Goal: Check status: Check status

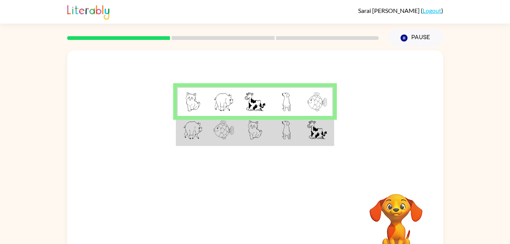
click at [209, 131] on td at bounding box center [223, 130] width 31 height 29
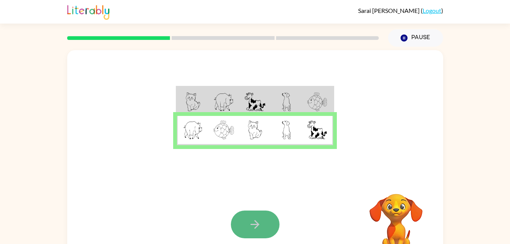
click at [266, 228] on button "button" at bounding box center [255, 224] width 49 height 28
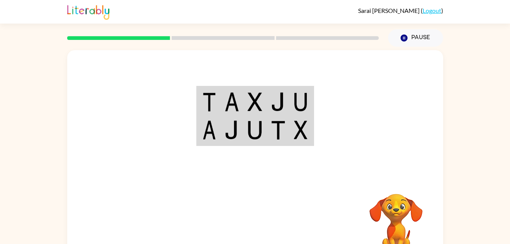
click at [241, 94] on td at bounding box center [231, 101] width 23 height 29
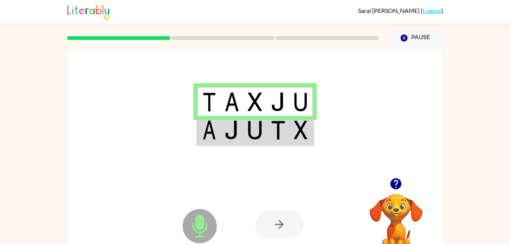
click at [230, 135] on img at bounding box center [232, 129] width 14 height 19
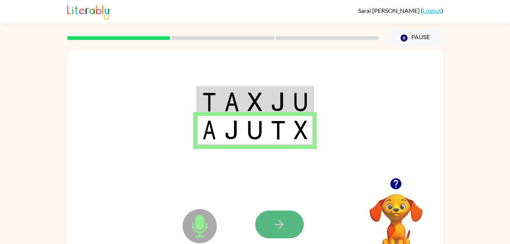
click at [288, 214] on button "button" at bounding box center [279, 224] width 49 height 28
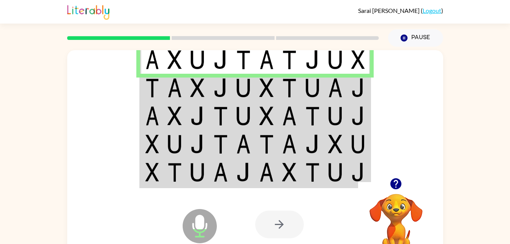
click at [148, 91] on img at bounding box center [152, 87] width 14 height 19
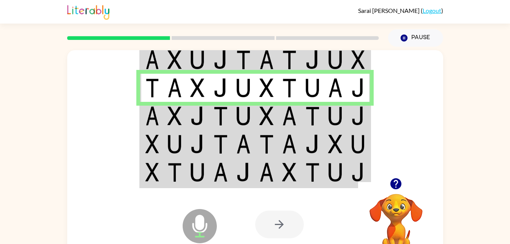
click at [164, 122] on td at bounding box center [174, 116] width 23 height 28
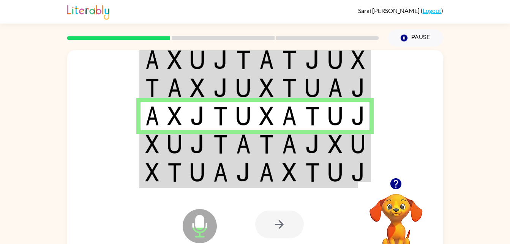
click at [160, 143] on td at bounding box center [151, 144] width 23 height 28
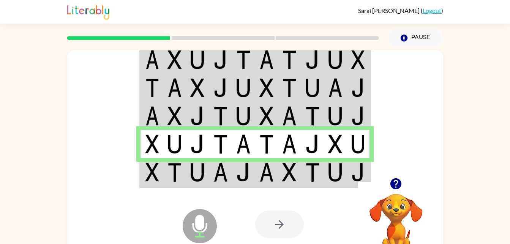
click at [158, 171] on img at bounding box center [152, 172] width 14 height 19
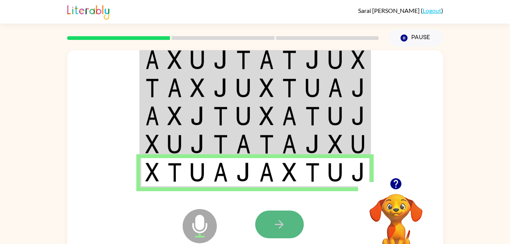
click at [273, 226] on icon "button" at bounding box center [279, 224] width 13 height 13
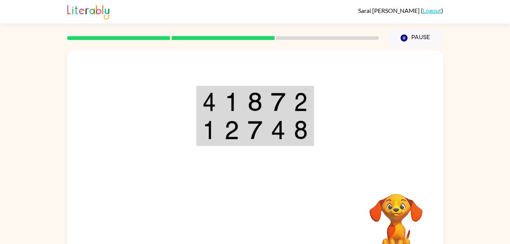
click at [254, 97] on img at bounding box center [255, 101] width 14 height 19
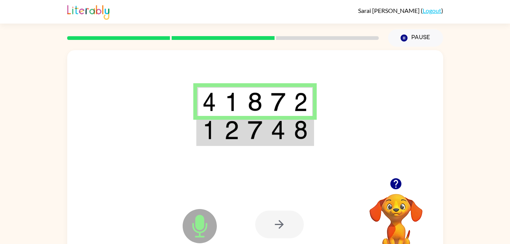
click at [258, 127] on img at bounding box center [255, 129] width 14 height 19
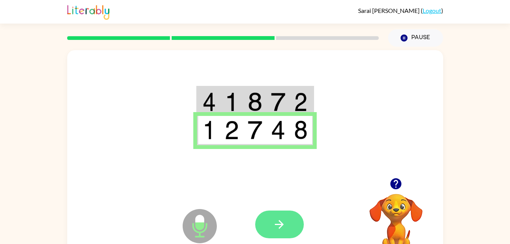
click at [283, 224] on icon "button" at bounding box center [279, 224] width 9 height 9
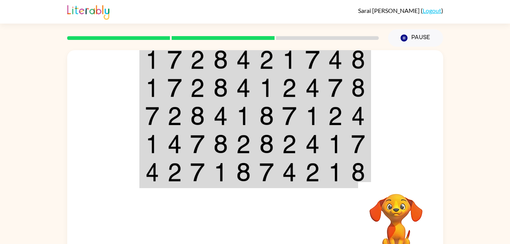
click at [179, 64] on img at bounding box center [175, 59] width 14 height 19
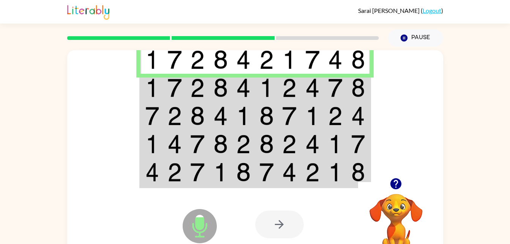
click at [202, 91] on img at bounding box center [197, 87] width 14 height 19
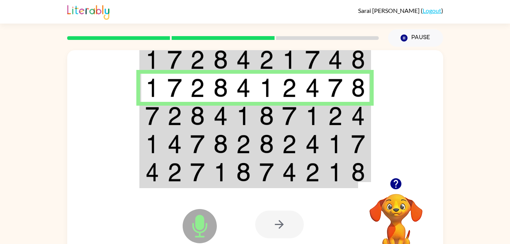
click at [151, 110] on img at bounding box center [152, 115] width 14 height 19
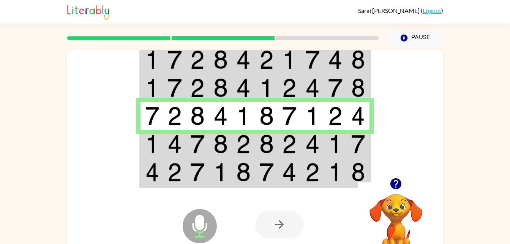
click at [177, 144] on img at bounding box center [175, 143] width 14 height 19
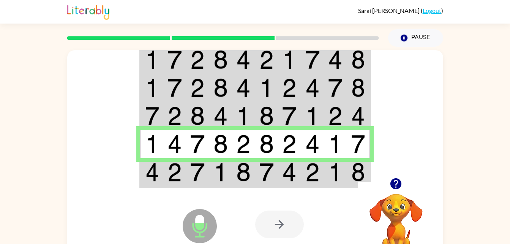
click at [207, 174] on td at bounding box center [197, 172] width 23 height 29
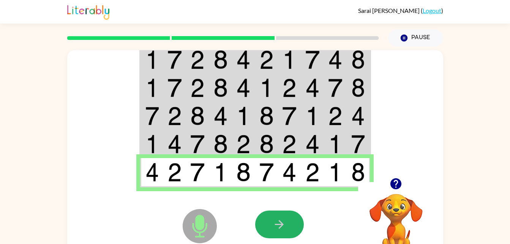
click at [289, 223] on button "button" at bounding box center [279, 224] width 49 height 28
